Goal: Navigation & Orientation: Find specific page/section

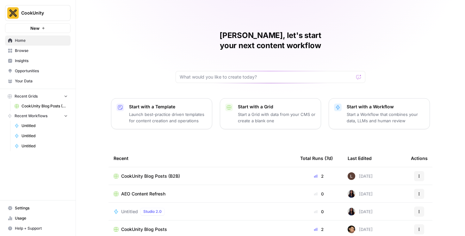
scroll to position [37, 0]
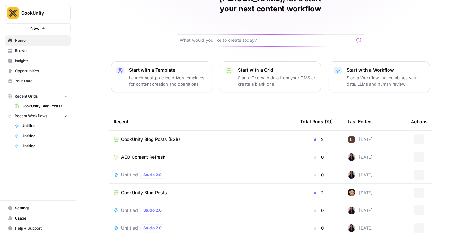
click at [43, 13] on span "CookUnity" at bounding box center [40, 13] width 38 height 6
click at [32, 79] on span "Your Data" at bounding box center [41, 81] width 53 height 6
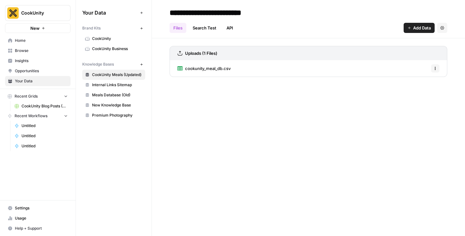
click at [98, 47] on span "CookUnity Business" at bounding box center [117, 49] width 50 height 6
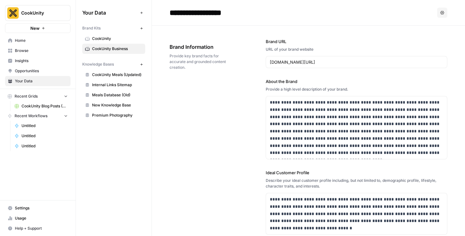
click at [42, 122] on link "Untitled" at bounding box center [41, 126] width 59 height 10
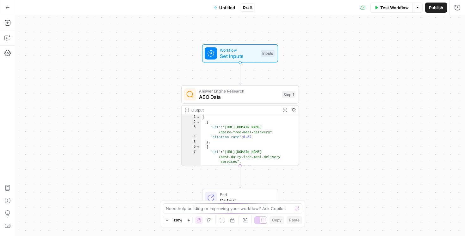
click at [9, 12] on button "Go Back" at bounding box center [7, 7] width 11 height 11
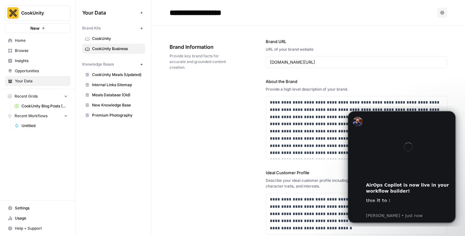
click at [34, 108] on span "CookUnity Blog Posts (B2B)" at bounding box center [45, 106] width 46 height 6
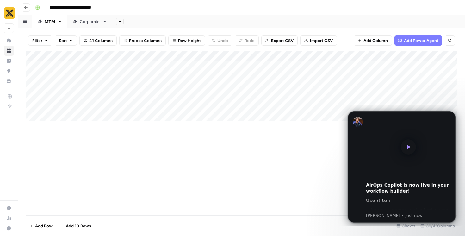
click at [81, 22] on div "Corporate" at bounding box center [90, 21] width 20 height 6
